Goal: Task Accomplishment & Management: Complete application form

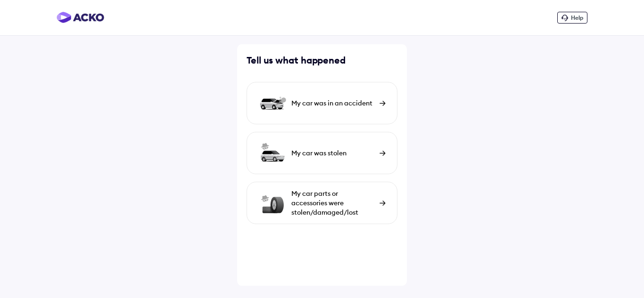
click at [366, 103] on div "My car was in an accident" at bounding box center [332, 102] width 83 height 9
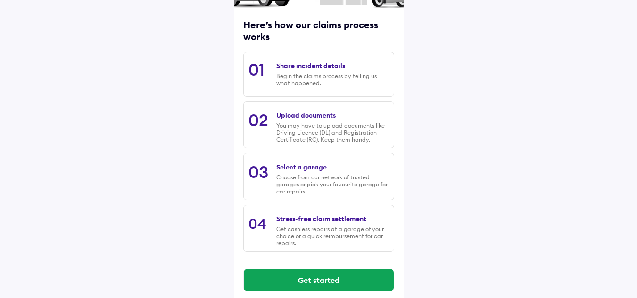
scroll to position [124, 0]
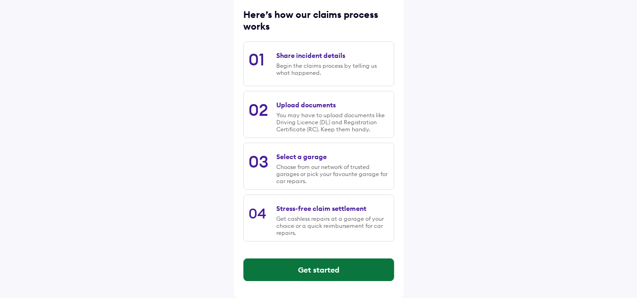
click at [335, 265] on button "Get started" at bounding box center [319, 270] width 150 height 23
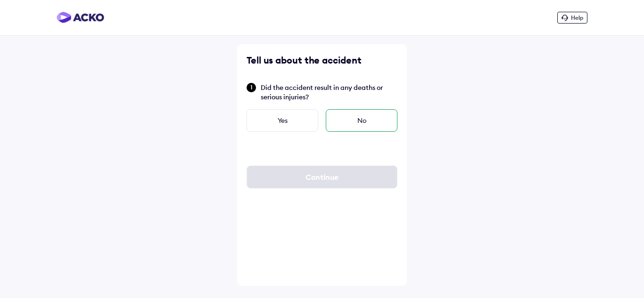
click at [367, 118] on div "No" at bounding box center [362, 120] width 72 height 23
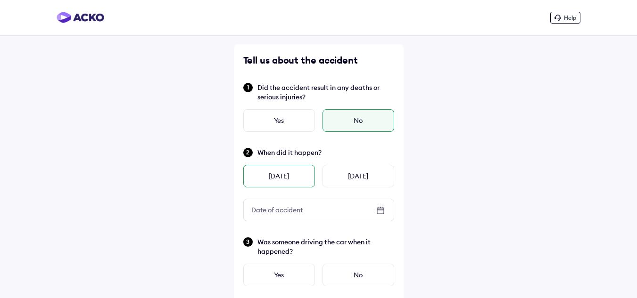
click at [281, 172] on div "Yesterday" at bounding box center [279, 176] width 72 height 23
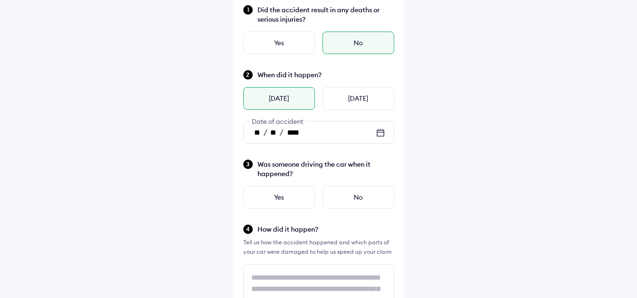
scroll to position [94, 0]
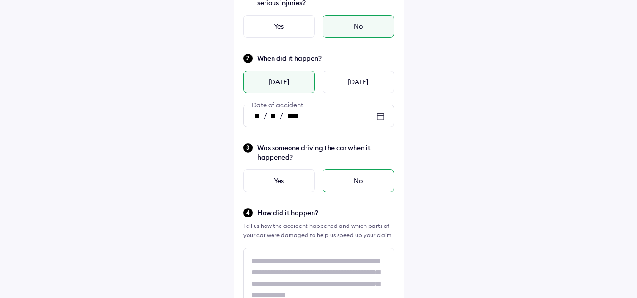
click at [358, 180] on div "No" at bounding box center [358, 181] width 72 height 23
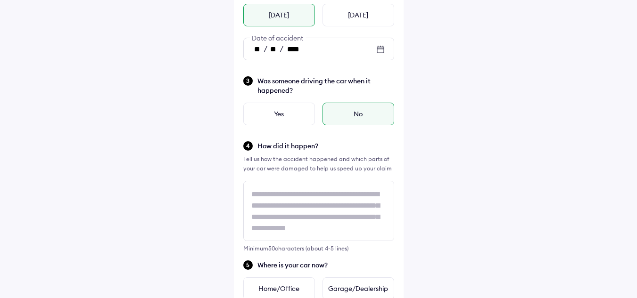
scroll to position [188, 0]
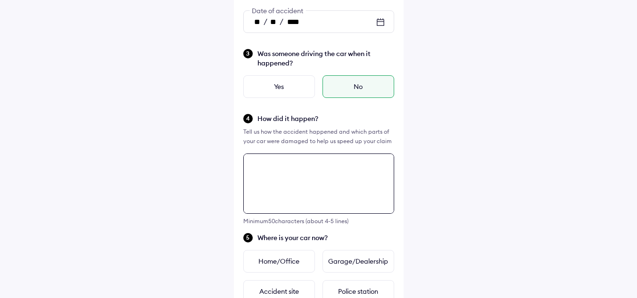
click at [302, 168] on div "Tell us about the accident Did the accident result in any deaths or serious inj…" at bounding box center [319, 214] width 170 height 717
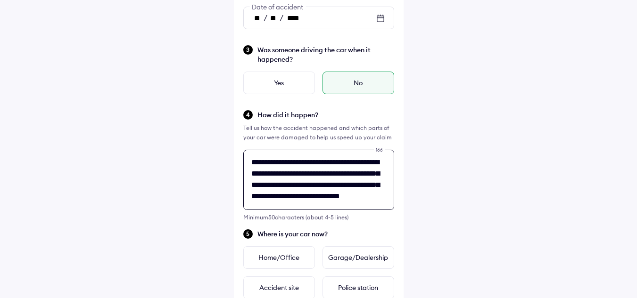
scroll to position [201, 0]
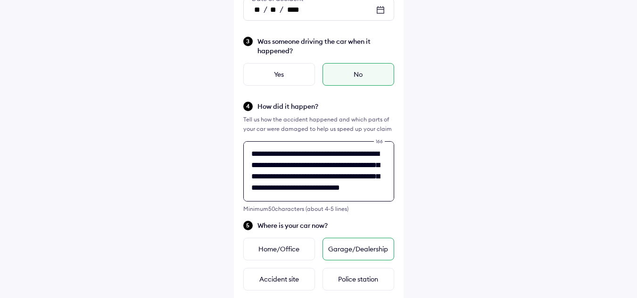
type textarea "**********"
click at [386, 248] on div "Garage/Dealership" at bounding box center [358, 249] width 72 height 23
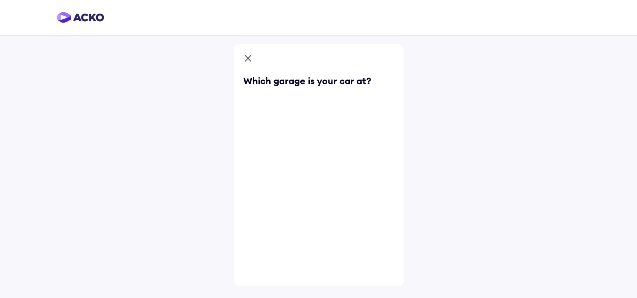
scroll to position [0, 0]
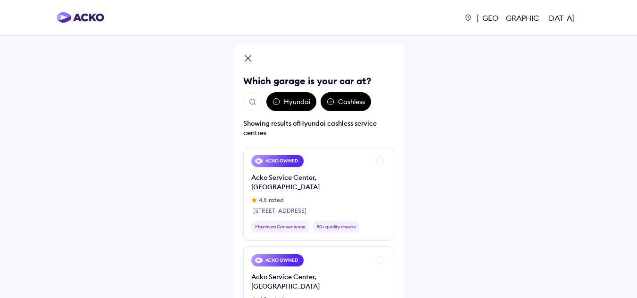
click at [303, 102] on div "Hyundai" at bounding box center [291, 101] width 50 height 19
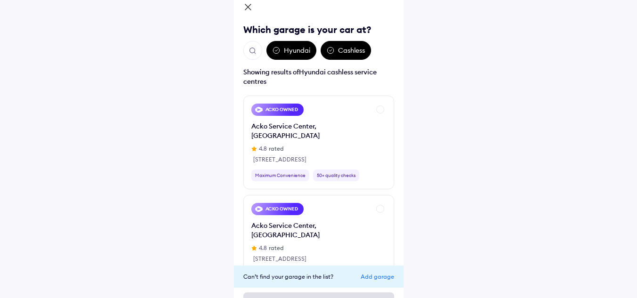
scroll to position [78, 0]
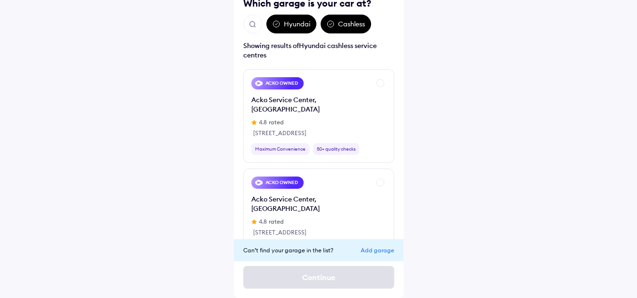
click at [339, 277] on div "Can’t find your garage in the list? Add garage Continue" at bounding box center [318, 263] width 151 height 49
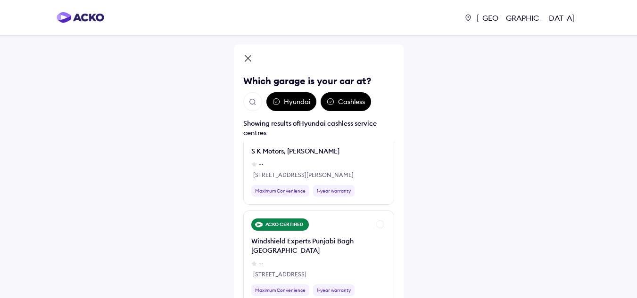
scroll to position [66, 0]
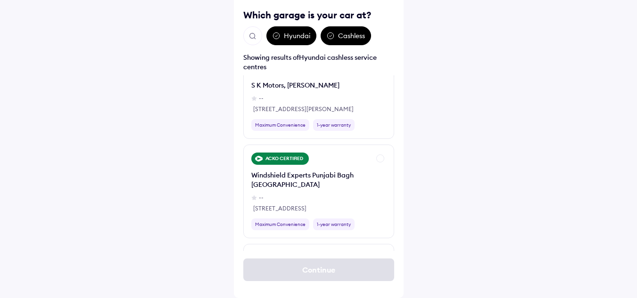
click at [290, 270] on div "Continue" at bounding box center [318, 270] width 151 height 38
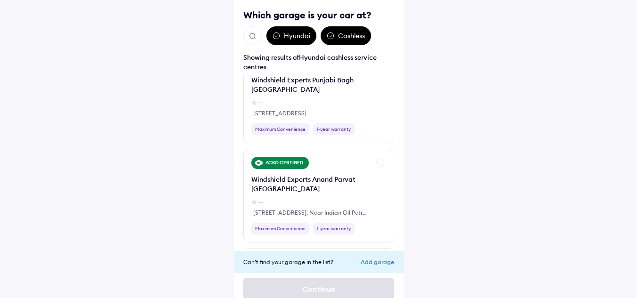
scroll to position [518, 0]
click at [367, 260] on div "Add garage" at bounding box center [376, 262] width 33 height 7
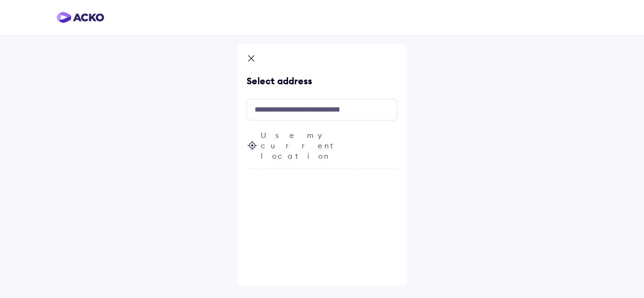
click at [303, 135] on span "Use my current location" at bounding box center [329, 145] width 137 height 31
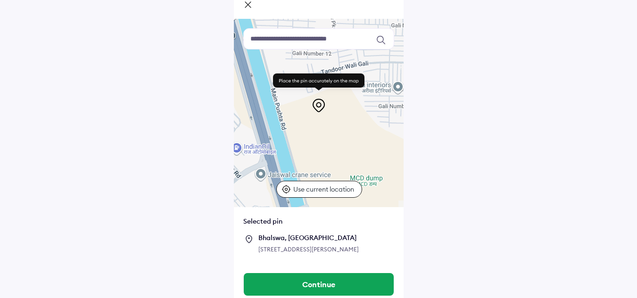
scroll to position [68, 0]
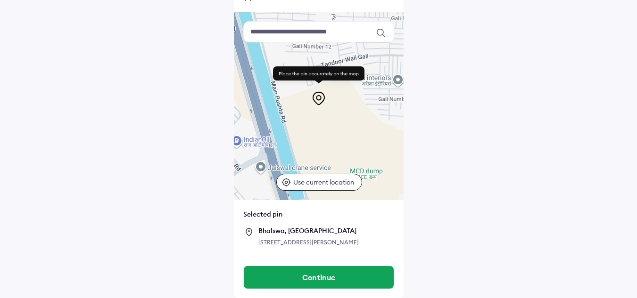
click at [328, 178] on p "Use current location" at bounding box center [324, 182] width 63 height 9
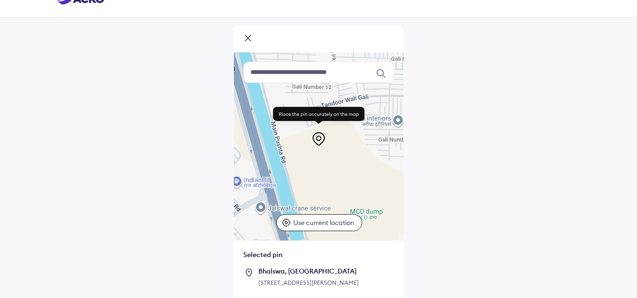
scroll to position [0, 0]
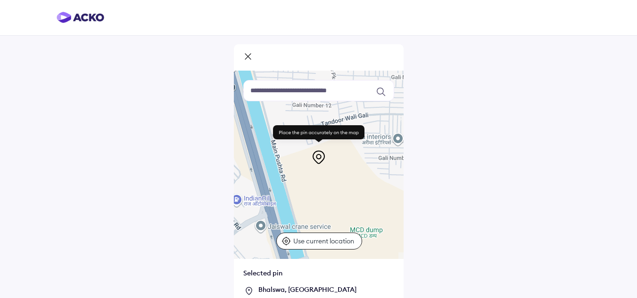
click at [252, 58] on icon at bounding box center [247, 57] width 9 height 11
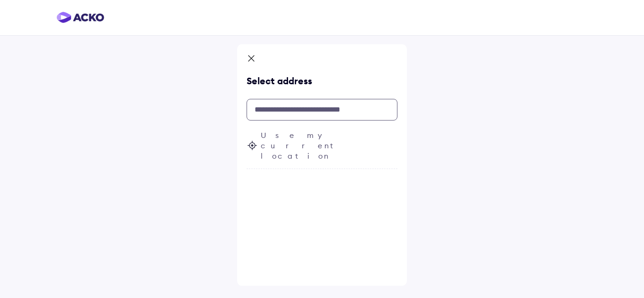
click at [303, 112] on input "text" at bounding box center [321, 110] width 151 height 22
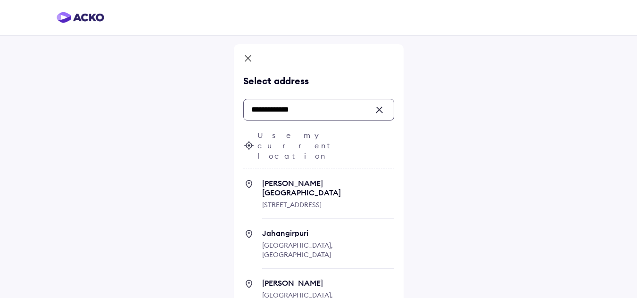
click at [319, 229] on span "Jahangirpuri Delhi, India" at bounding box center [328, 249] width 132 height 41
type input "**********"
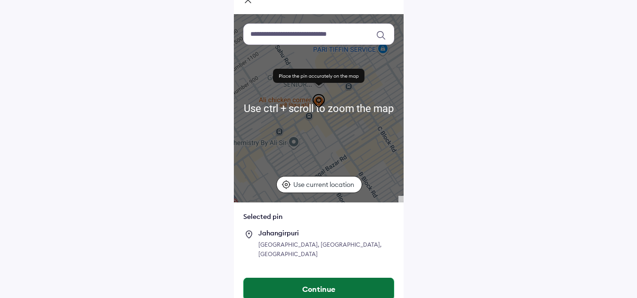
scroll to position [59, 0]
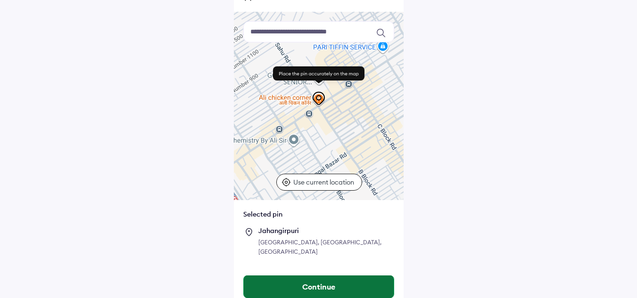
click at [307, 277] on button "Continue" at bounding box center [319, 287] width 150 height 23
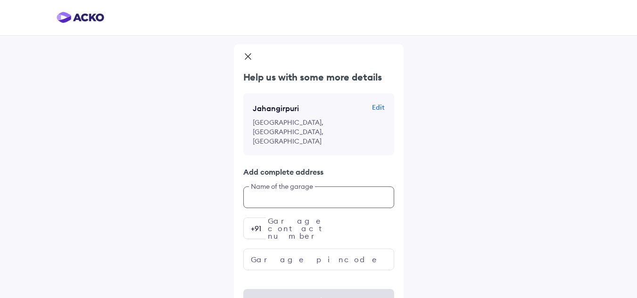
scroll to position [4, 0]
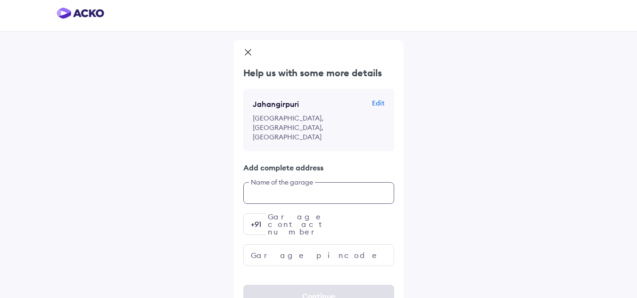
click at [293, 182] on input "text" at bounding box center [318, 193] width 151 height 22
type input "**********"
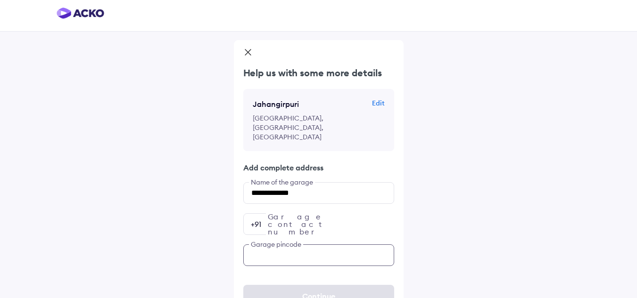
click at [290, 245] on input "text" at bounding box center [318, 256] width 151 height 22
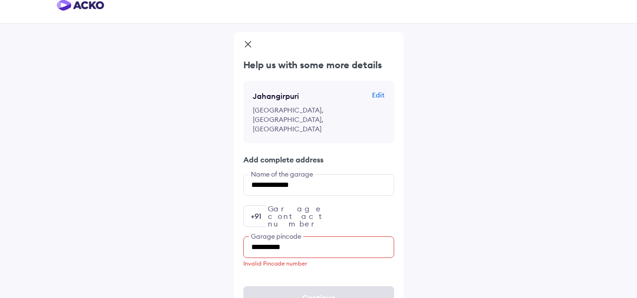
scroll to position [14, 0]
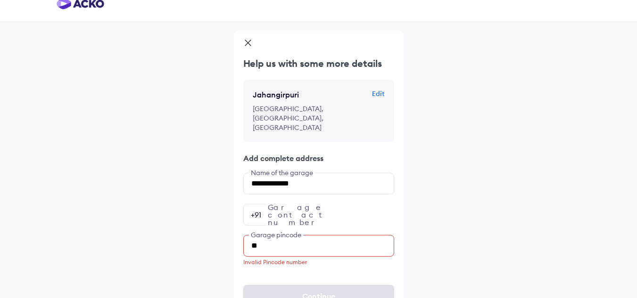
type input "*"
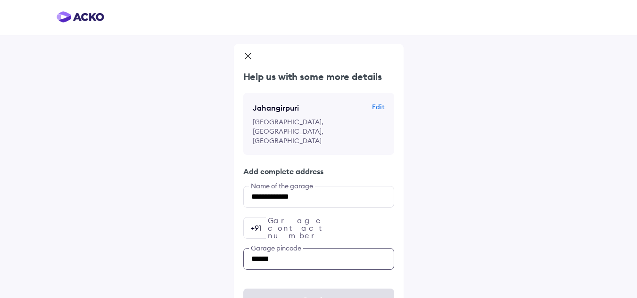
scroll to position [4, 0]
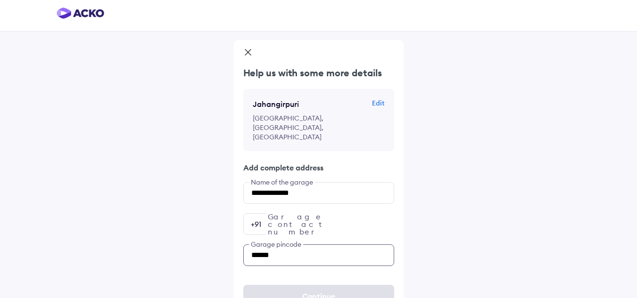
type input "******"
click at [304, 278] on div "Continue" at bounding box center [319, 296] width 170 height 41
click at [376, 105] on p "Edit" at bounding box center [378, 102] width 13 height 9
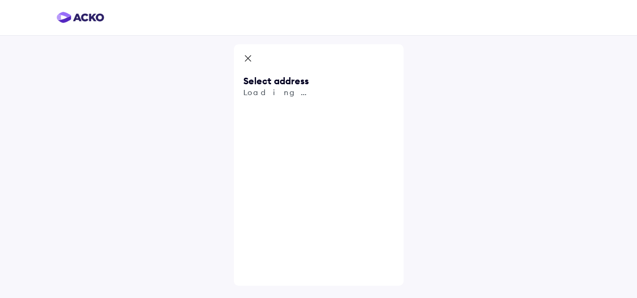
scroll to position [0, 0]
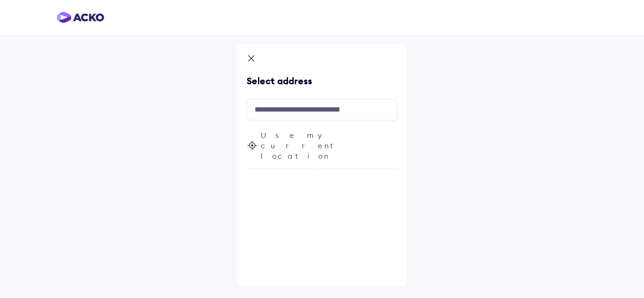
click at [316, 137] on span "Use my current location" at bounding box center [329, 145] width 137 height 31
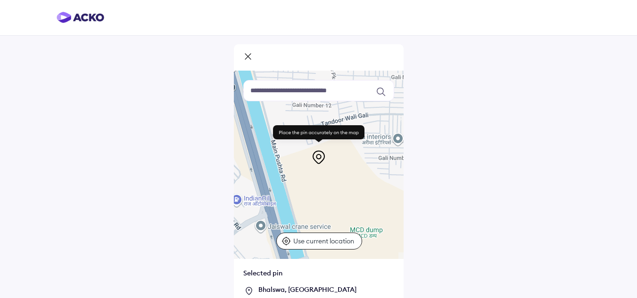
click at [311, 242] on p "Use current location" at bounding box center [324, 241] width 63 height 9
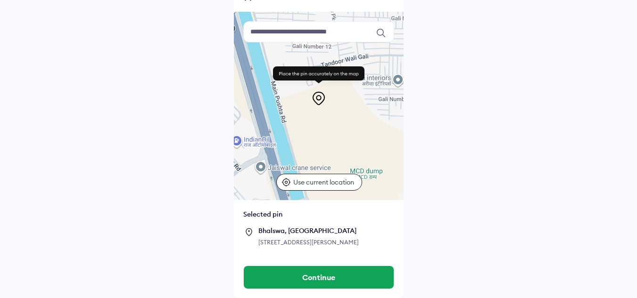
scroll to position [68, 0]
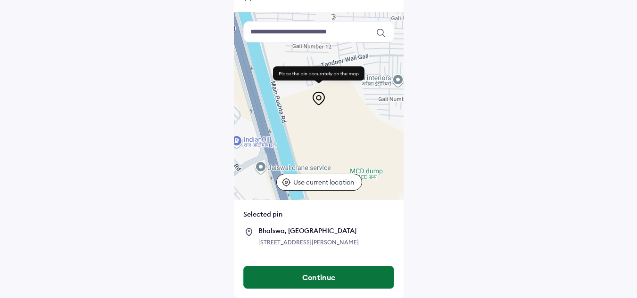
click at [322, 281] on button "Continue" at bounding box center [319, 277] width 150 height 23
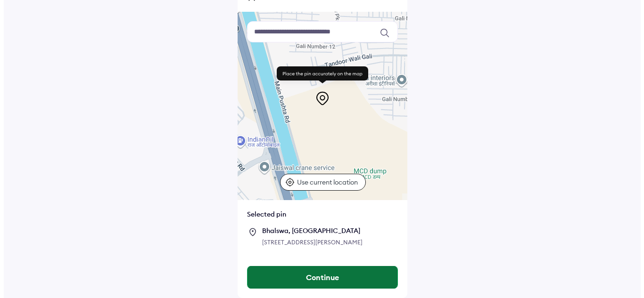
scroll to position [0, 0]
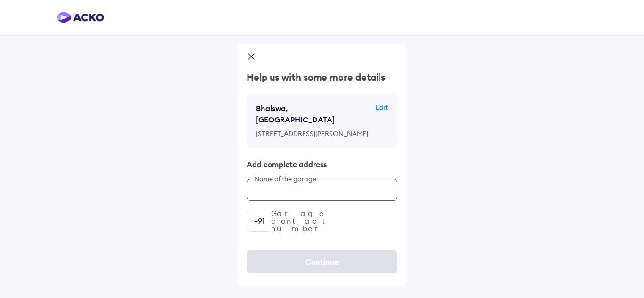
click at [356, 200] on input "text" at bounding box center [321, 190] width 151 height 22
type input "**********"
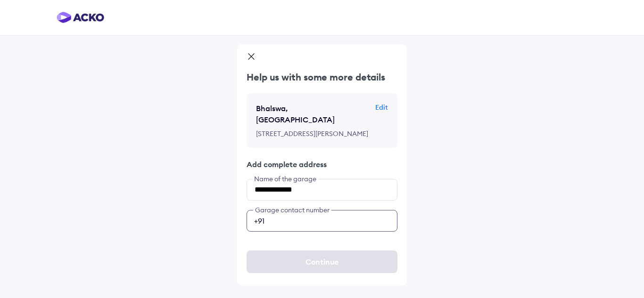
click at [328, 228] on input "number" at bounding box center [321, 221] width 151 height 22
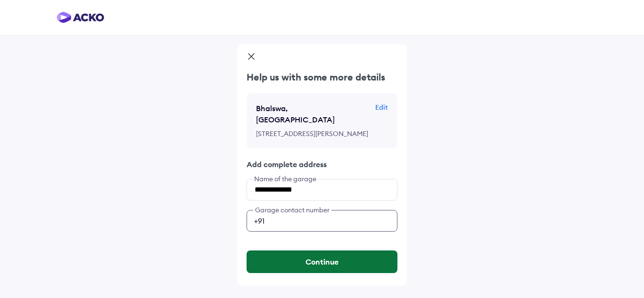
type input "**********"
click at [311, 273] on button "Continue" at bounding box center [321, 262] width 151 height 23
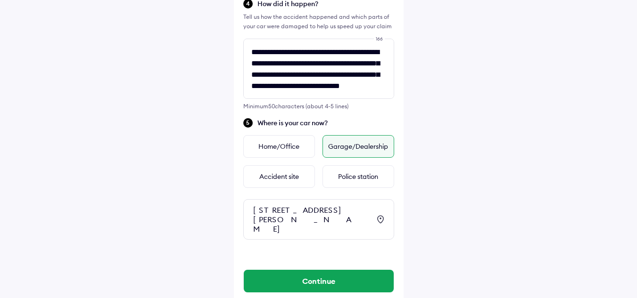
scroll to position [335, 0]
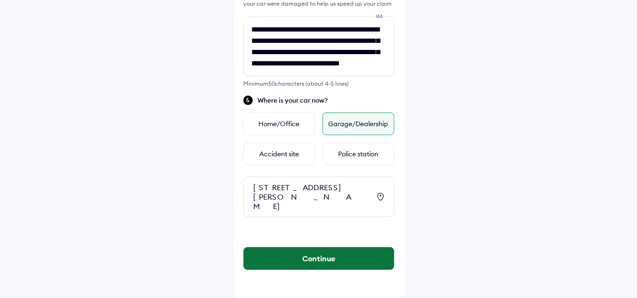
click at [330, 256] on button "Continue" at bounding box center [319, 258] width 150 height 23
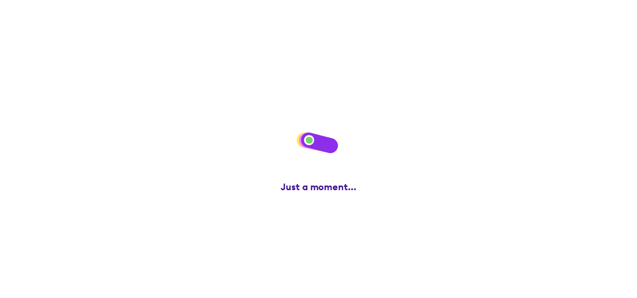
scroll to position [0, 0]
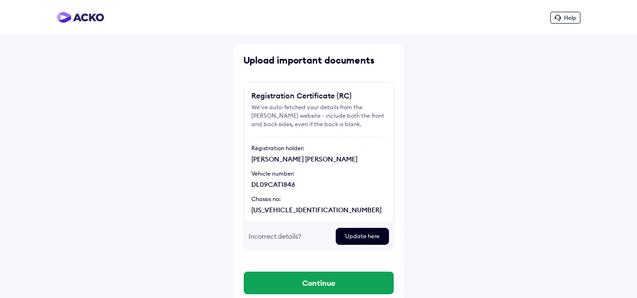
scroll to position [29, 0]
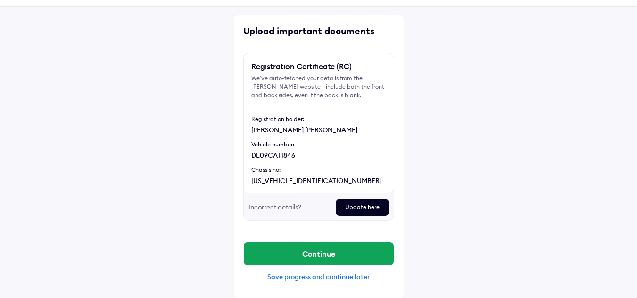
click at [363, 205] on div "Update here" at bounding box center [361, 207] width 53 height 17
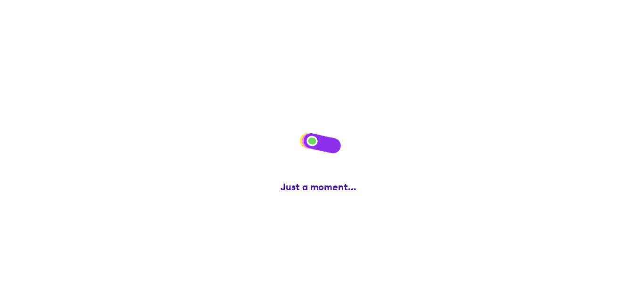
scroll to position [0, 0]
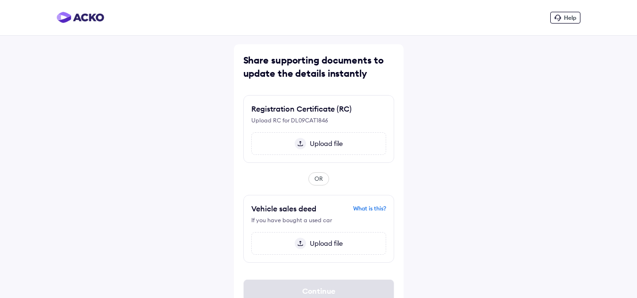
click at [334, 146] on span "Upload file" at bounding box center [324, 143] width 37 height 8
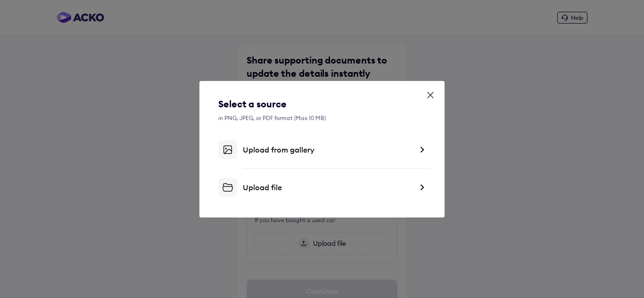
click at [315, 155] on div "Upload from gallery" at bounding box center [321, 149] width 207 height 19
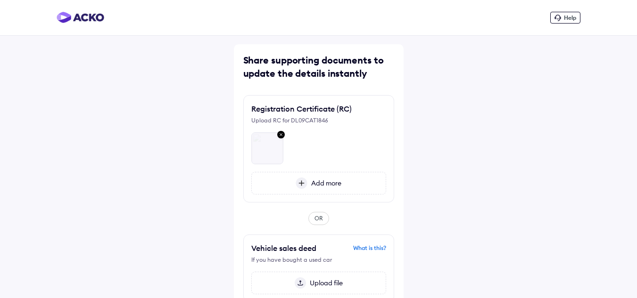
click at [322, 185] on span "Add more" at bounding box center [324, 183] width 34 height 8
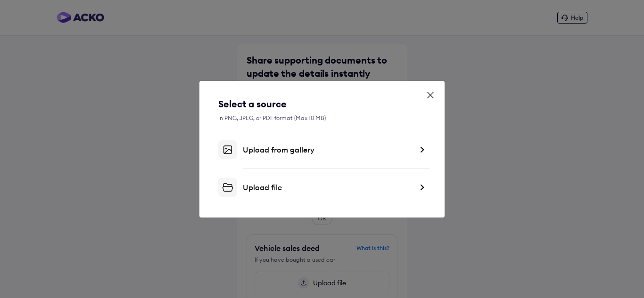
click at [299, 156] on div "Upload from gallery" at bounding box center [321, 149] width 207 height 19
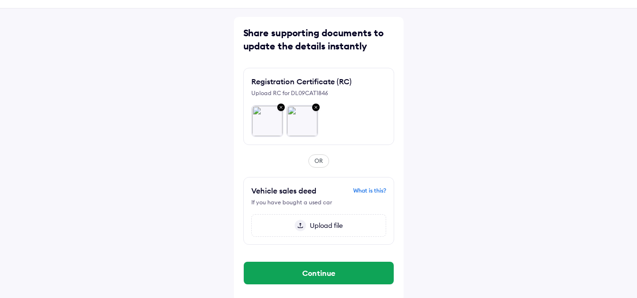
scroll to position [31, 0]
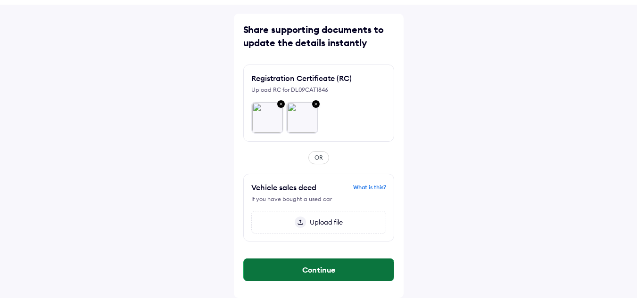
click at [332, 276] on button "Continue" at bounding box center [319, 270] width 150 height 23
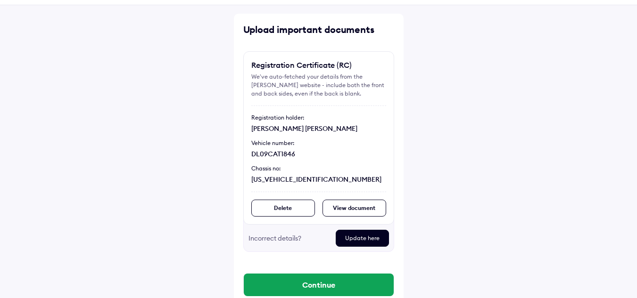
scroll to position [47, 0]
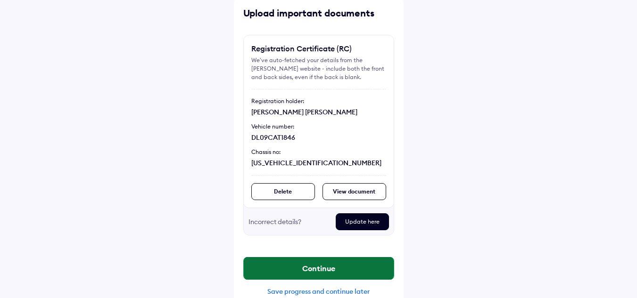
click at [342, 267] on button "Continue" at bounding box center [319, 268] width 150 height 23
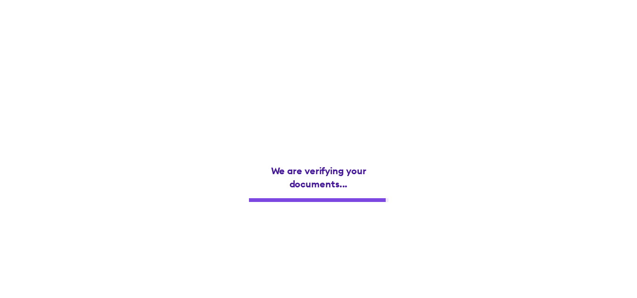
scroll to position [0, 0]
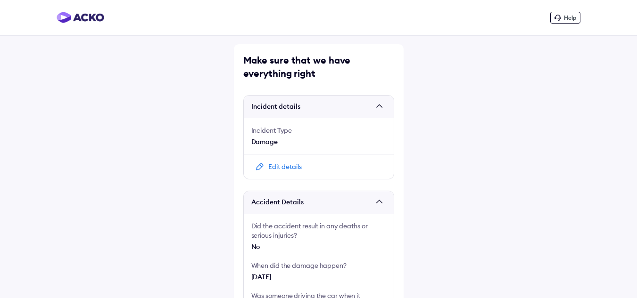
click at [383, 108] on span at bounding box center [380, 106] width 9 height 9
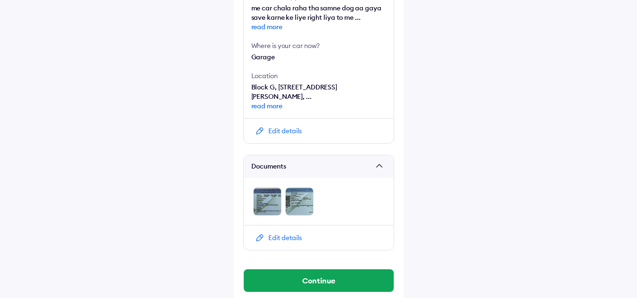
scroll to position [289, 0]
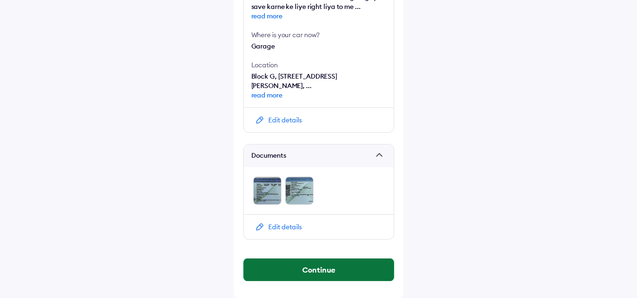
click at [353, 269] on button "Continue" at bounding box center [319, 270] width 150 height 23
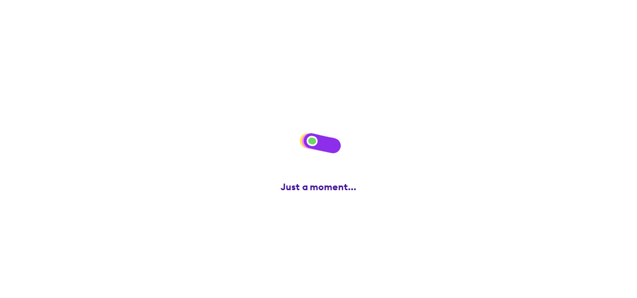
scroll to position [0, 0]
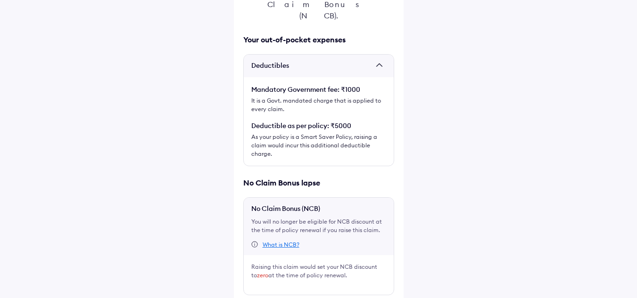
scroll to position [203, 0]
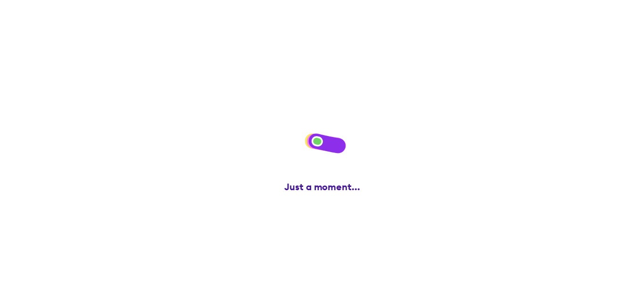
scroll to position [0, 0]
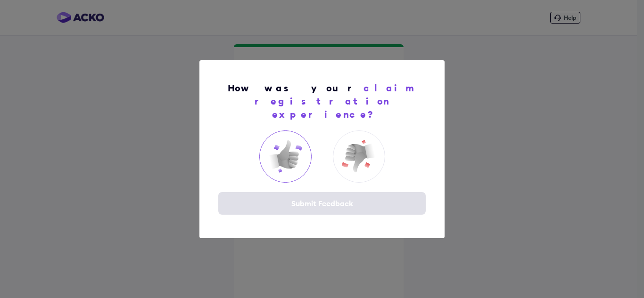
click at [285, 146] on img at bounding box center [285, 157] width 38 height 38
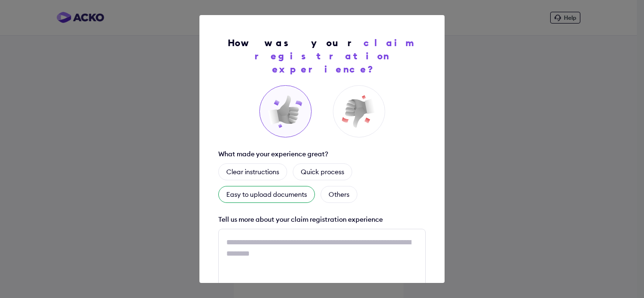
click at [281, 186] on div "Easy to upload documents" at bounding box center [266, 194] width 97 height 17
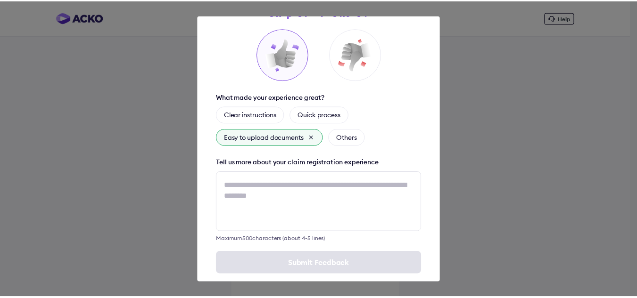
scroll to position [59, 0]
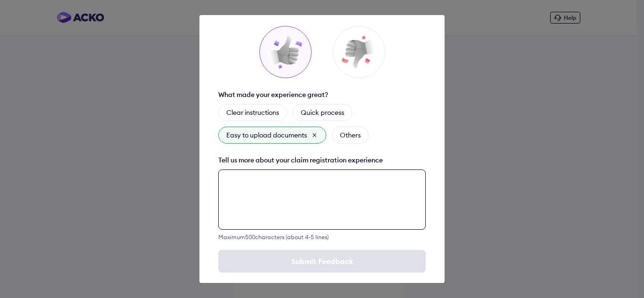
click at [343, 188] on textarea at bounding box center [321, 200] width 207 height 60
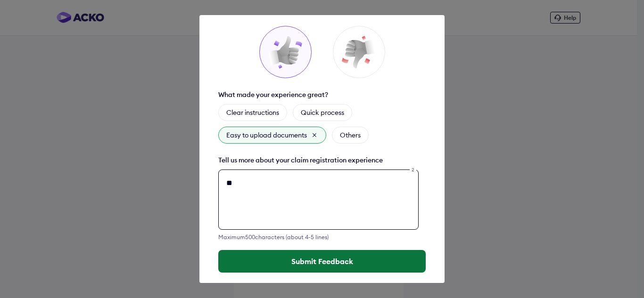
type textarea "**"
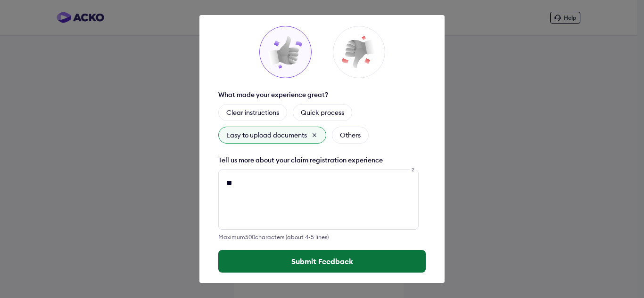
click at [303, 250] on button "Submit Feedback" at bounding box center [321, 261] width 207 height 23
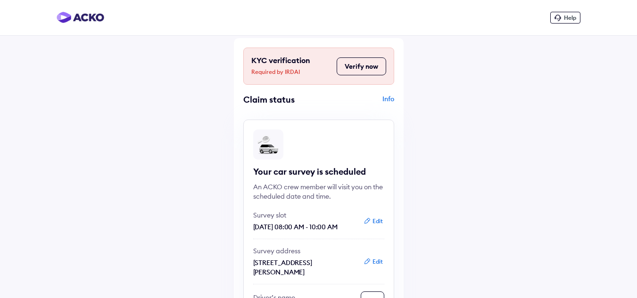
click at [370, 68] on button "Verify now" at bounding box center [360, 66] width 49 height 18
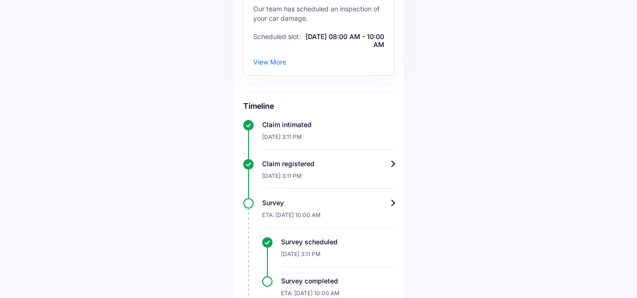
scroll to position [141, 0]
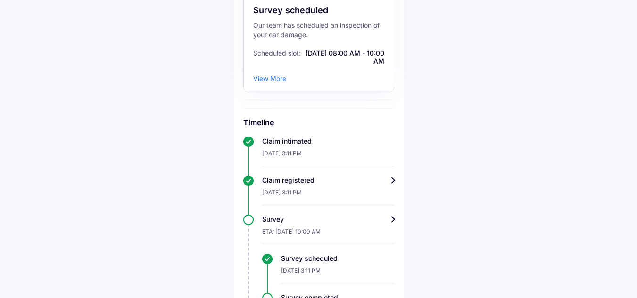
click at [384, 182] on div "Claim registered" at bounding box center [328, 180] width 132 height 9
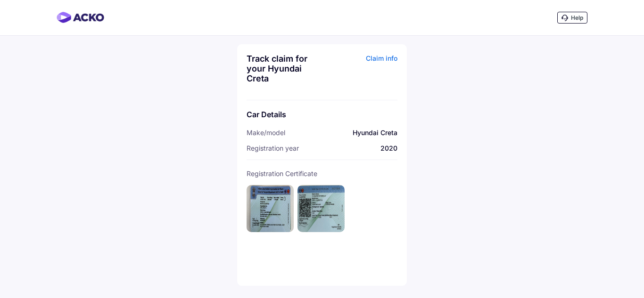
click at [386, 57] on div "Claim info" at bounding box center [360, 72] width 73 height 37
